Goal: Task Accomplishment & Management: Complete application form

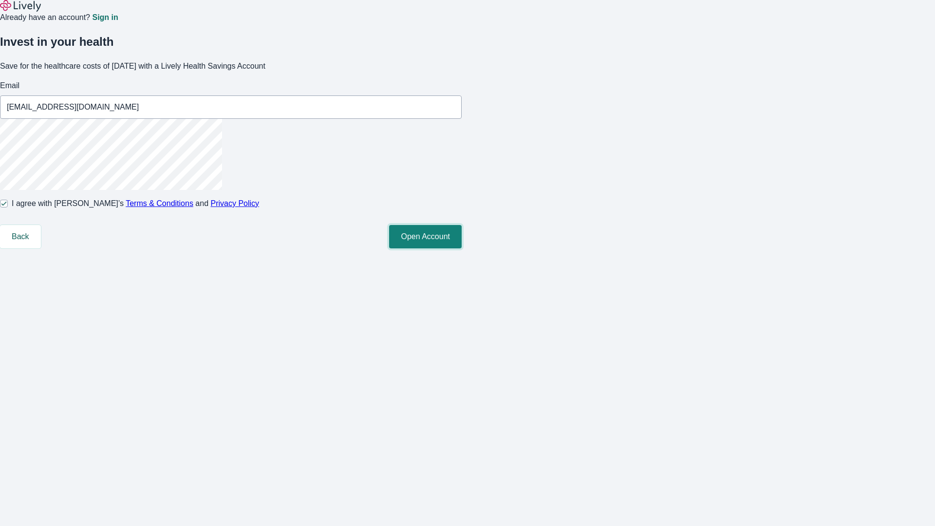
click at [462, 248] on button "Open Account" at bounding box center [425, 236] width 73 height 23
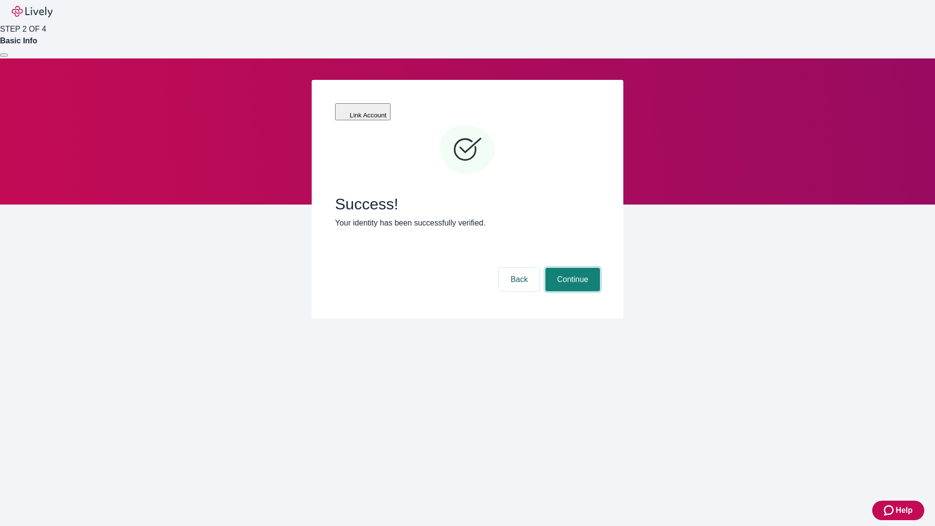
click at [571, 268] on button "Continue" at bounding box center [572, 279] width 55 height 23
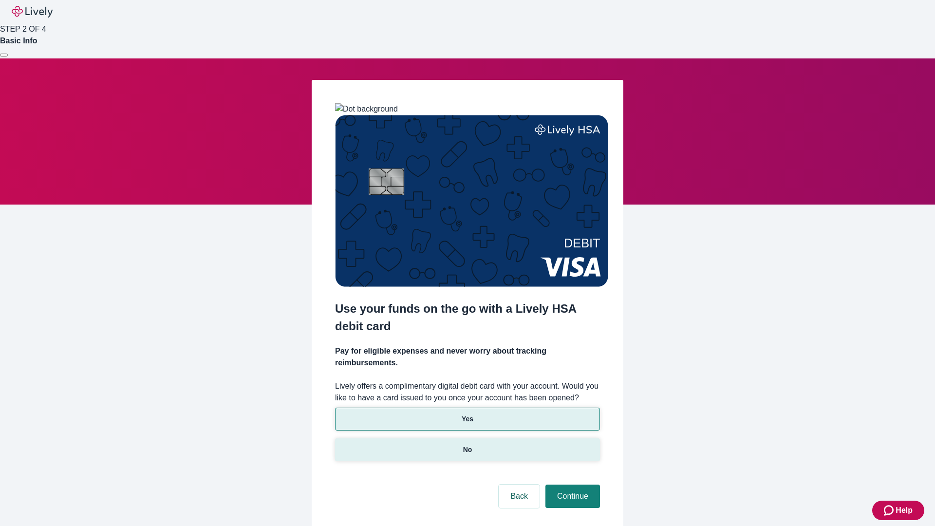
click at [467, 444] on p "No" at bounding box center [467, 449] width 9 height 10
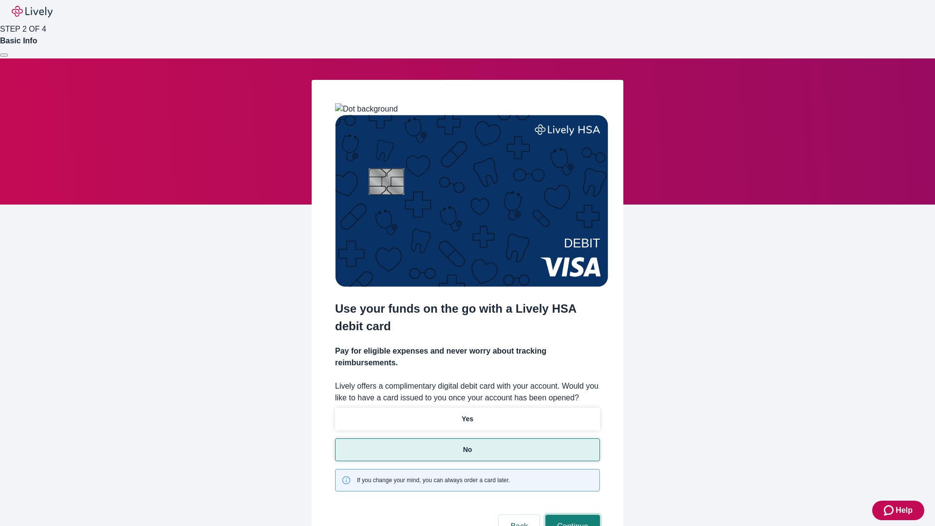
click at [571, 515] on button "Continue" at bounding box center [572, 526] width 55 height 23
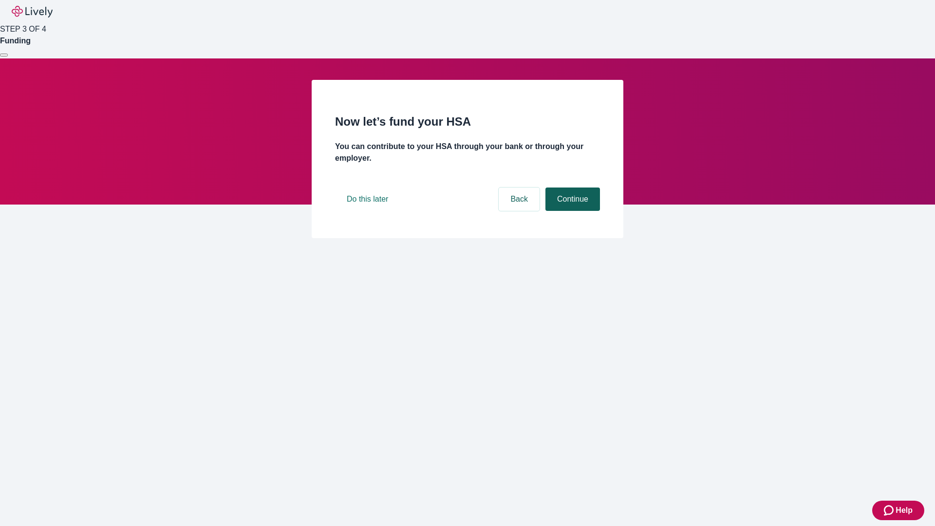
click at [571, 211] on button "Continue" at bounding box center [572, 198] width 55 height 23
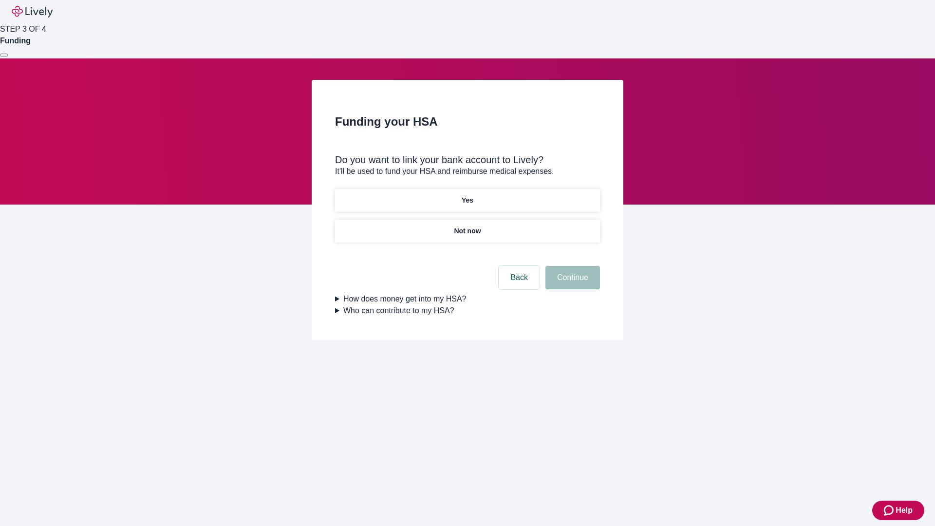
click at [467, 195] on p "Yes" at bounding box center [468, 200] width 12 height 10
click at [571, 266] on button "Continue" at bounding box center [572, 277] width 55 height 23
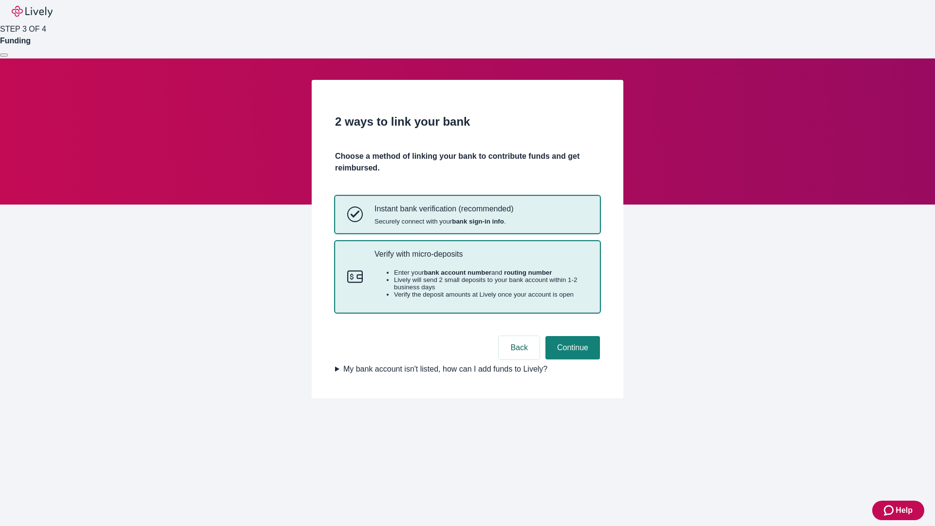
click at [480, 259] on p "Verify with micro-deposits" at bounding box center [480, 253] width 213 height 9
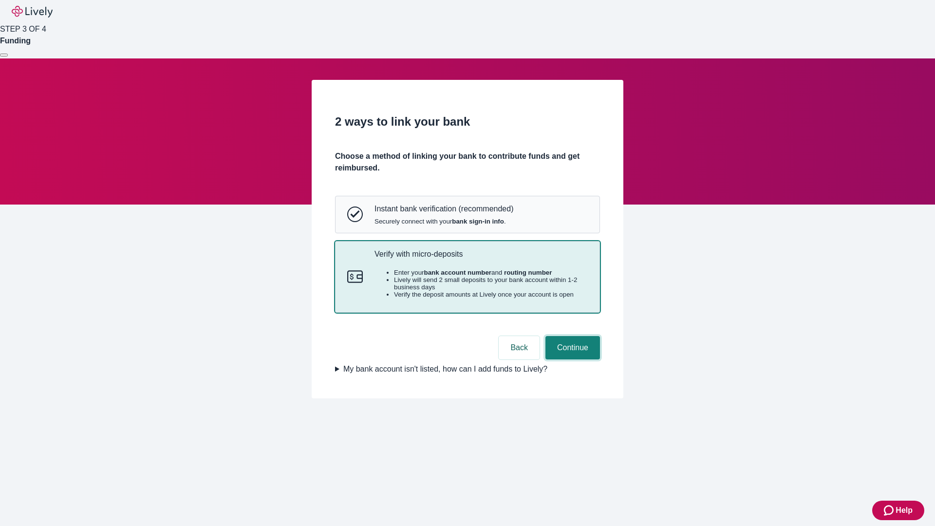
click at [571, 359] on button "Continue" at bounding box center [572, 347] width 55 height 23
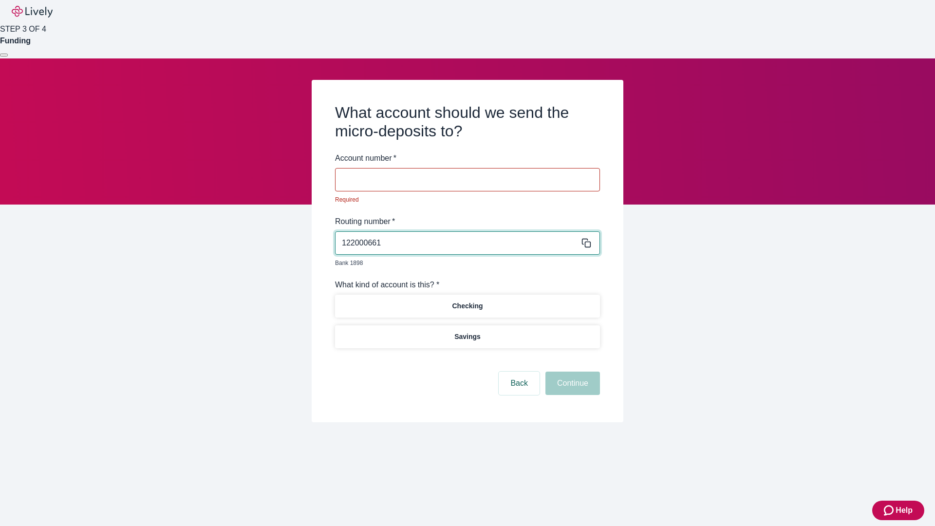
type input "122000661"
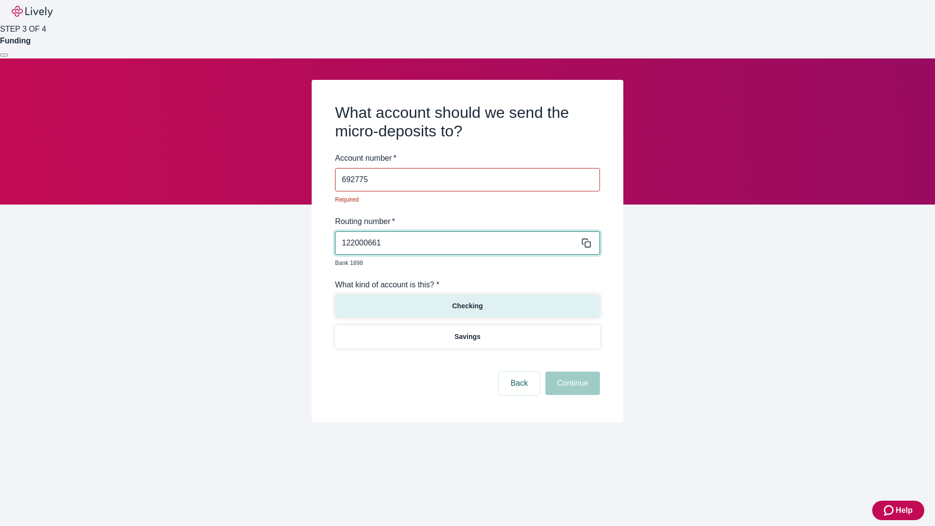
type input "692775"
click at [467, 301] on p "Checking" at bounding box center [467, 306] width 31 height 10
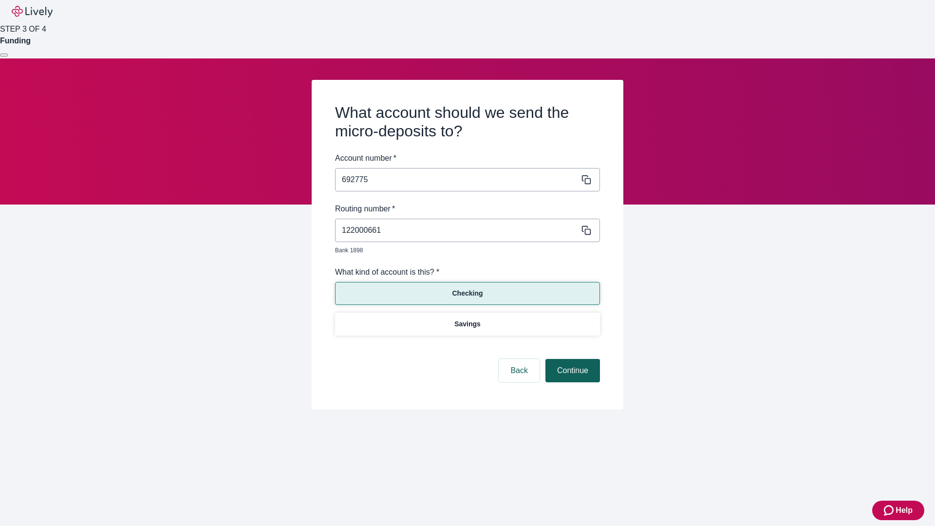
click at [571, 359] on button "Continue" at bounding box center [572, 370] width 55 height 23
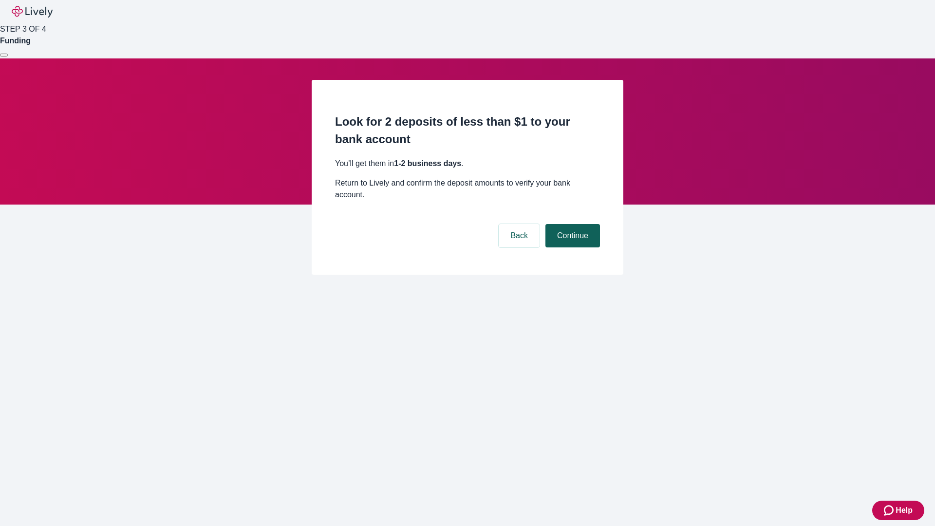
click at [571, 224] on button "Continue" at bounding box center [572, 235] width 55 height 23
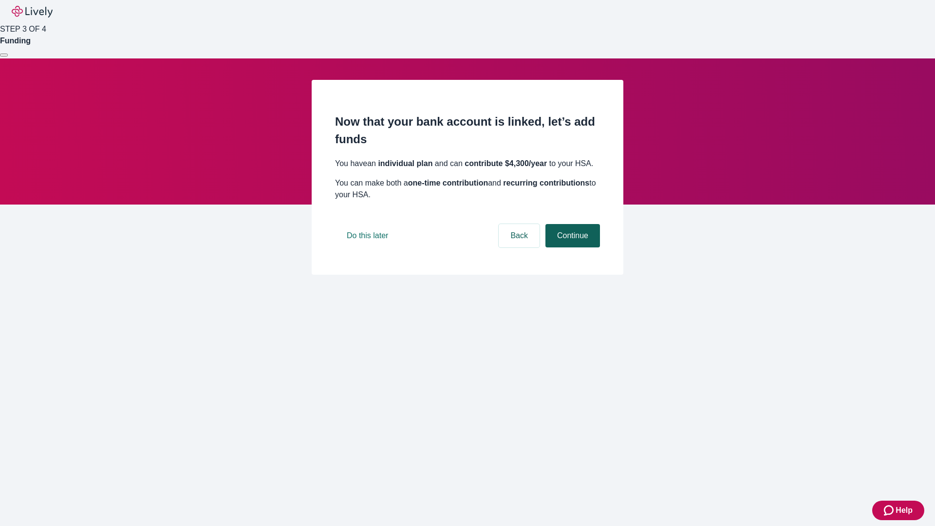
click at [571, 247] on button "Continue" at bounding box center [572, 235] width 55 height 23
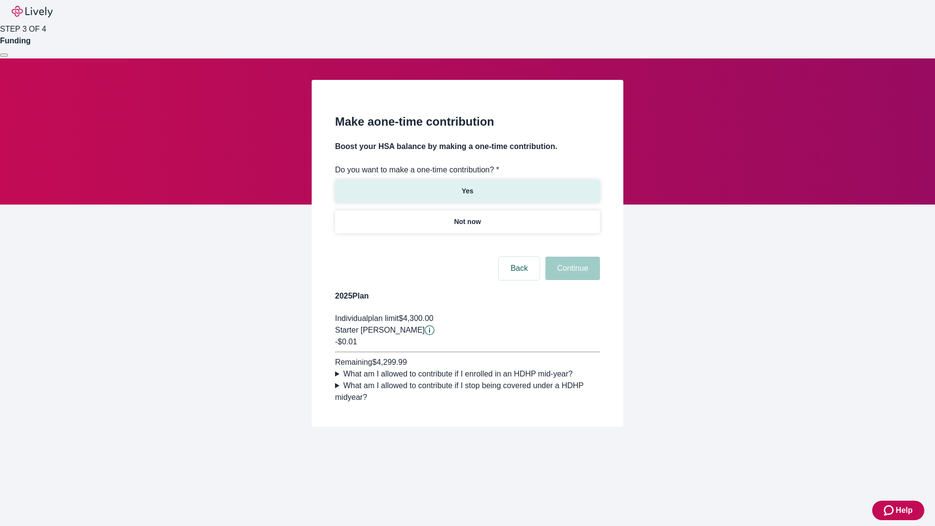
click at [467, 186] on p "Yes" at bounding box center [468, 191] width 12 height 10
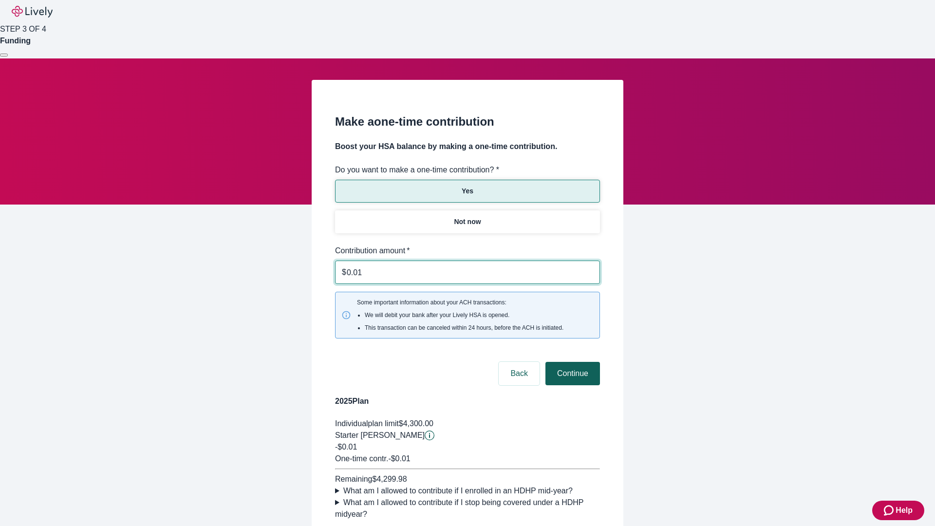
type input "0.01"
click at [571, 362] on button "Continue" at bounding box center [572, 373] width 55 height 23
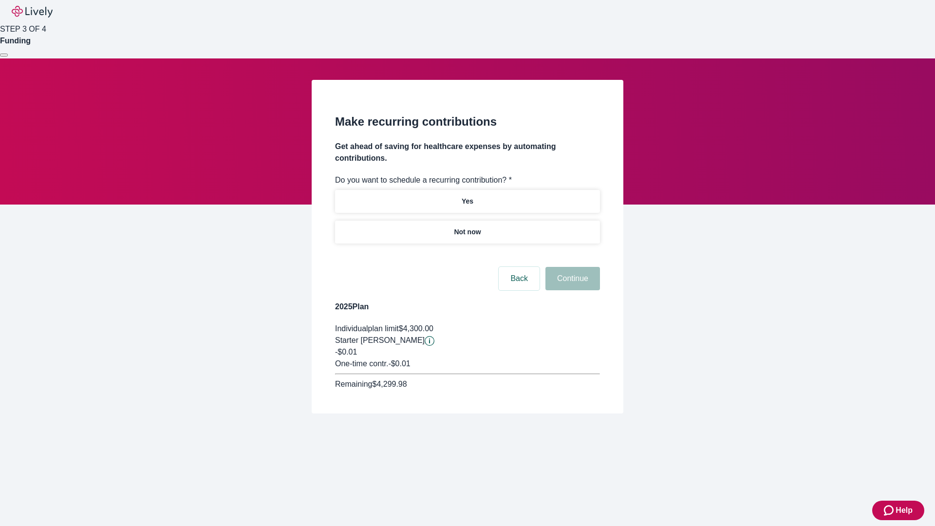
click at [467, 227] on p "Not now" at bounding box center [467, 232] width 27 height 10
click at [571, 267] on button "Continue" at bounding box center [572, 278] width 55 height 23
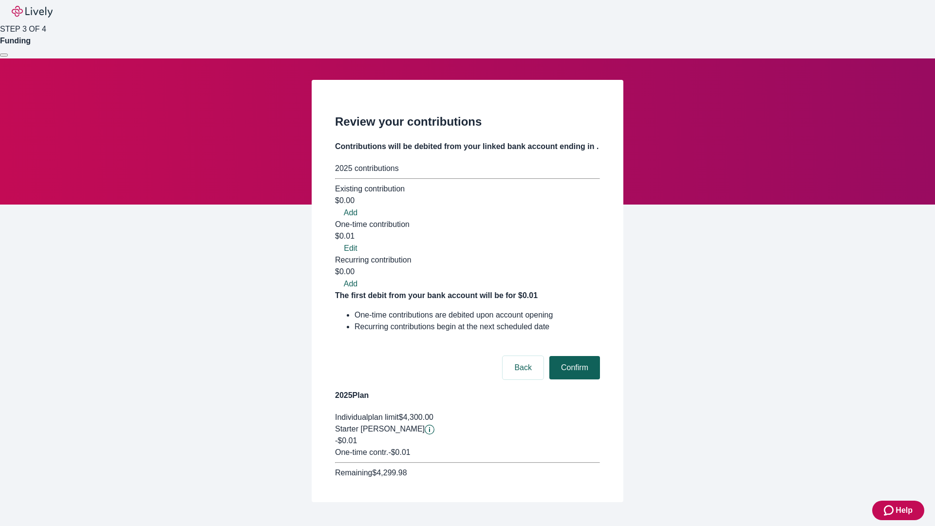
click at [573, 356] on button "Confirm" at bounding box center [574, 367] width 51 height 23
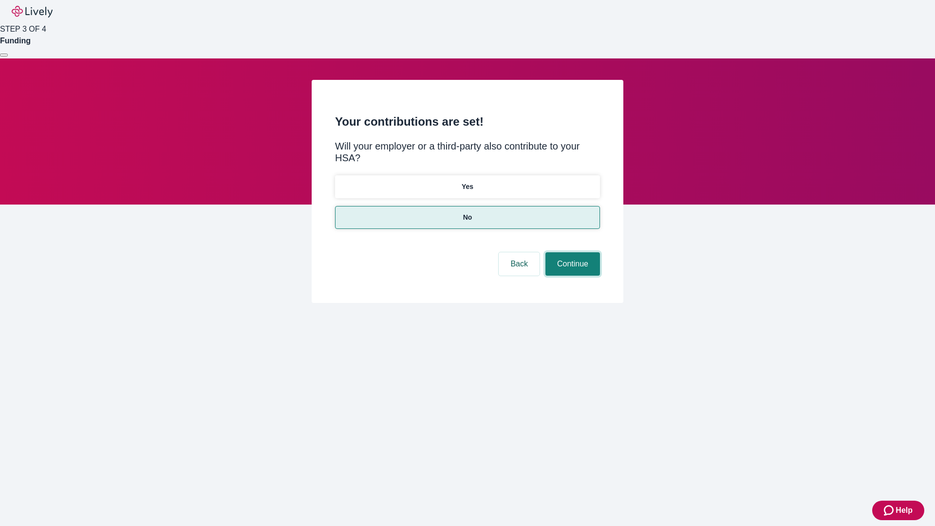
click at [571, 252] on button "Continue" at bounding box center [572, 263] width 55 height 23
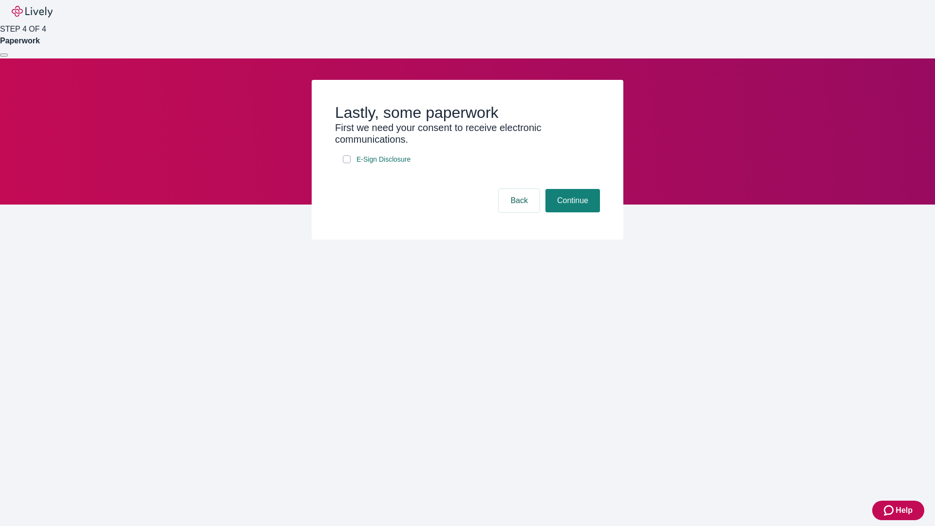
click at [347, 163] on input "E-Sign Disclosure" at bounding box center [347, 159] width 8 height 8
checkbox input "true"
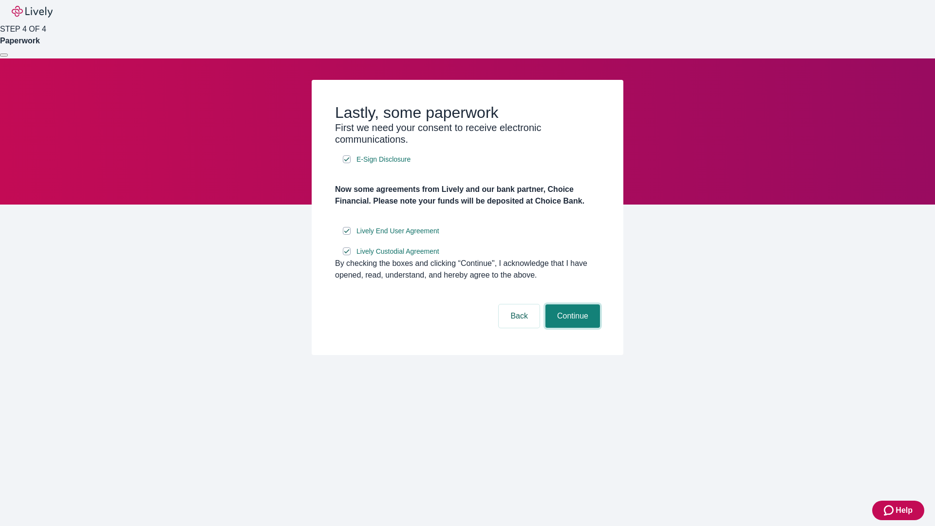
click at [571, 328] on button "Continue" at bounding box center [572, 315] width 55 height 23
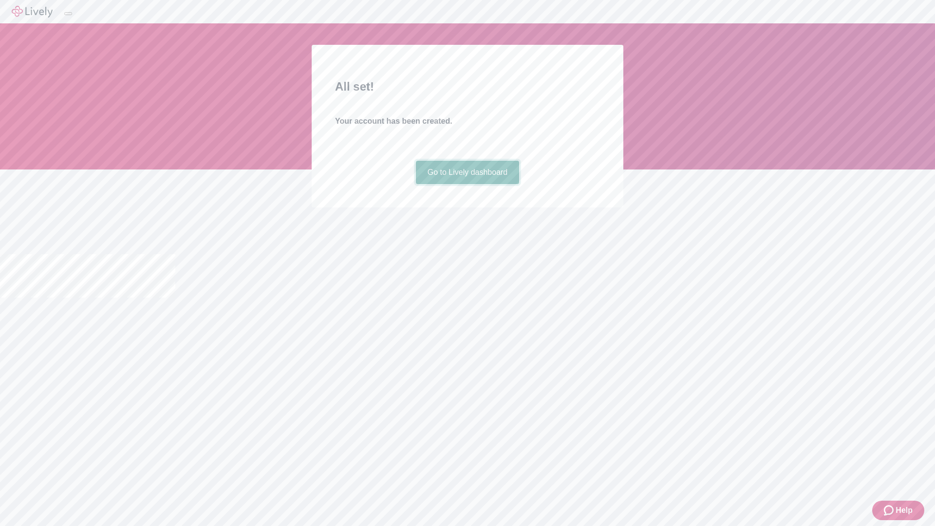
click at [467, 184] on link "Go to Lively dashboard" at bounding box center [468, 172] width 104 height 23
